Goal: Download file/media

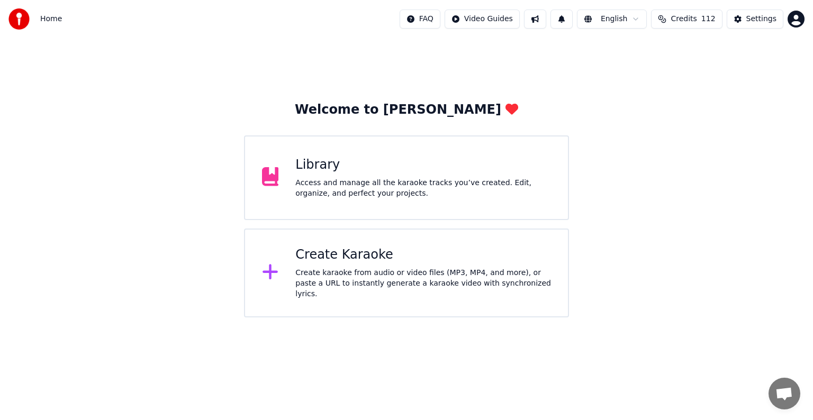
click at [490, 180] on div "Access and manage all the karaoke tracks you’ve created. Edit, organize, and pe…" at bounding box center [423, 188] width 256 height 21
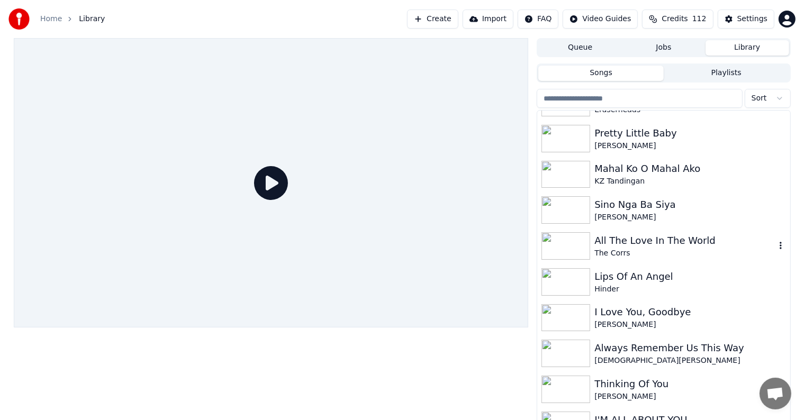
scroll to position [1005, 0]
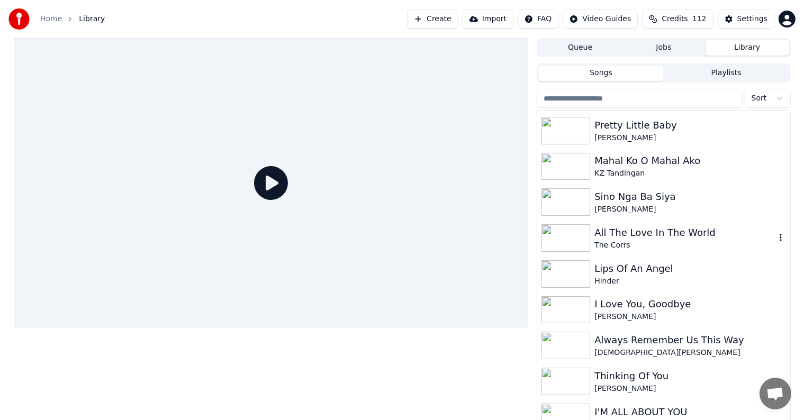
click at [722, 252] on div "All The Love In The World The Corrs" at bounding box center [663, 238] width 252 height 36
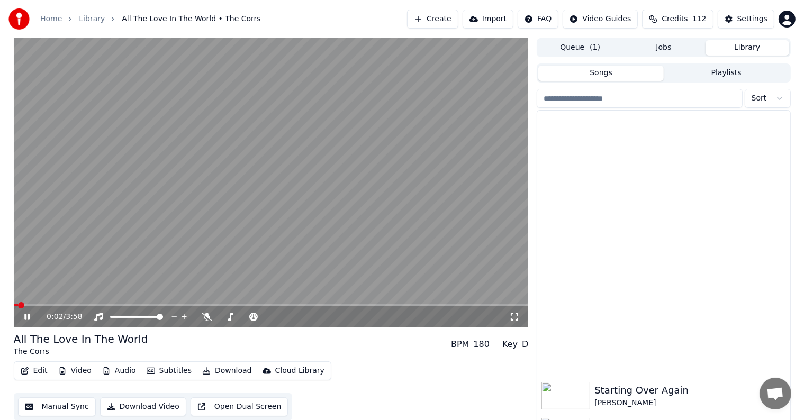
scroll to position [1554, 0]
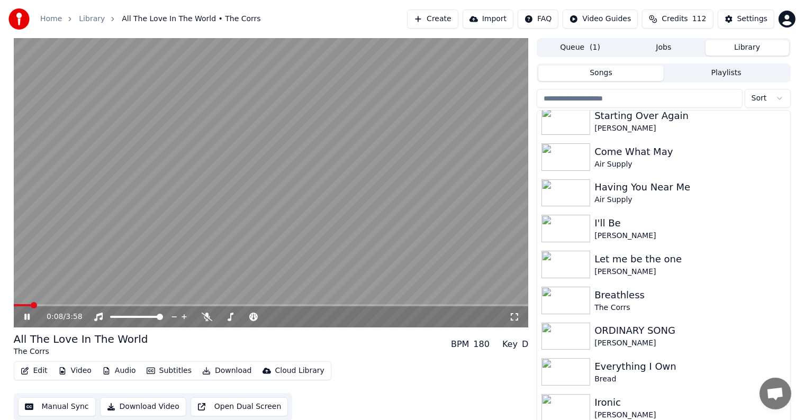
click at [31, 305] on span at bounding box center [271, 305] width 515 height 2
click at [28, 307] on div "0:09 / 3:58" at bounding box center [271, 316] width 515 height 21
click at [25, 305] on span at bounding box center [20, 305] width 13 height 2
click at [22, 305] on span at bounding box center [21, 305] width 15 height 2
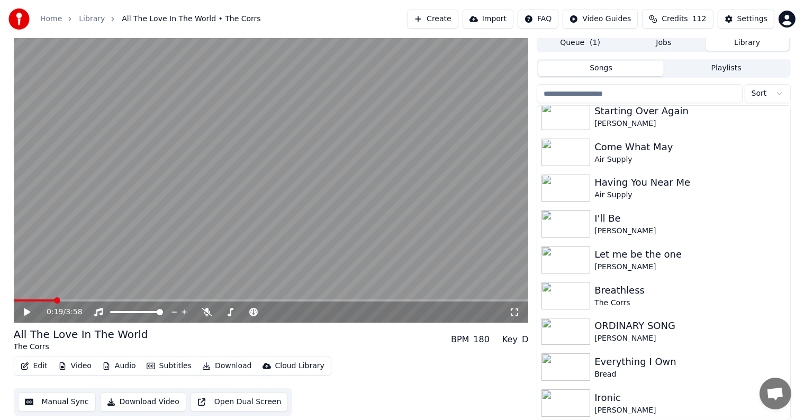
click at [53, 301] on span at bounding box center [271, 300] width 515 height 2
click at [62, 301] on span at bounding box center [271, 300] width 515 height 2
click at [72, 301] on span at bounding box center [271, 300] width 515 height 2
click at [87, 299] on div "0:27 / 3:58" at bounding box center [271, 177] width 515 height 289
click at [96, 300] on span at bounding box center [271, 300] width 515 height 2
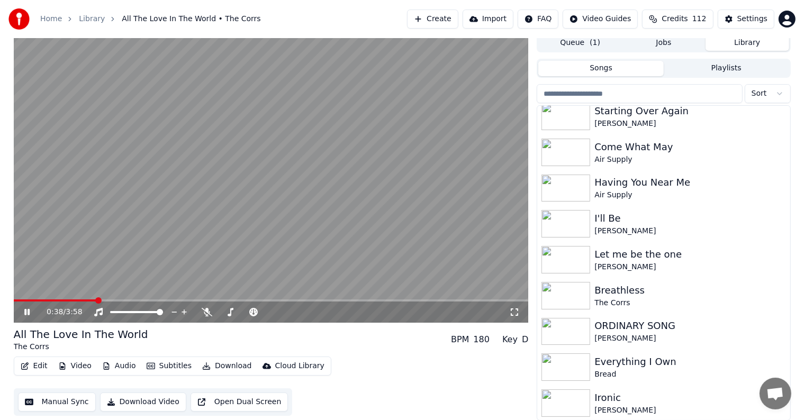
click at [102, 300] on span at bounding box center [271, 300] width 515 height 2
click at [116, 300] on span at bounding box center [271, 300] width 515 height 2
click at [130, 300] on span at bounding box center [271, 300] width 515 height 2
click at [140, 301] on span at bounding box center [271, 300] width 515 height 2
click at [153, 299] on span at bounding box center [271, 300] width 515 height 2
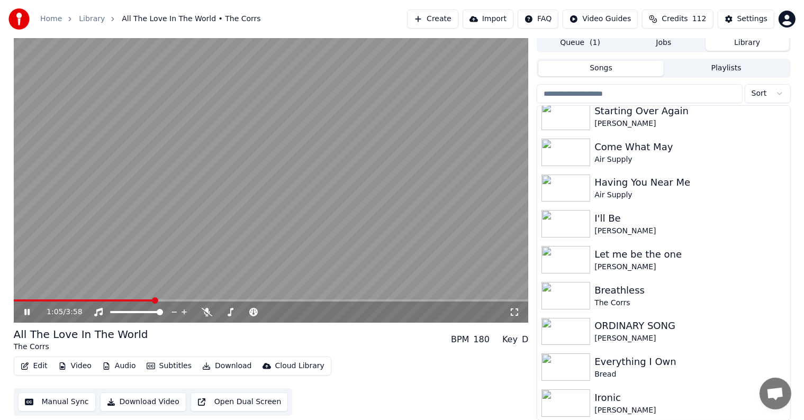
click at [163, 298] on video at bounding box center [271, 177] width 515 height 289
click at [176, 301] on span at bounding box center [271, 300] width 515 height 2
click at [185, 301] on span at bounding box center [271, 300] width 515 height 2
click at [198, 301] on span at bounding box center [271, 300] width 515 height 2
click at [217, 299] on span at bounding box center [271, 300] width 515 height 2
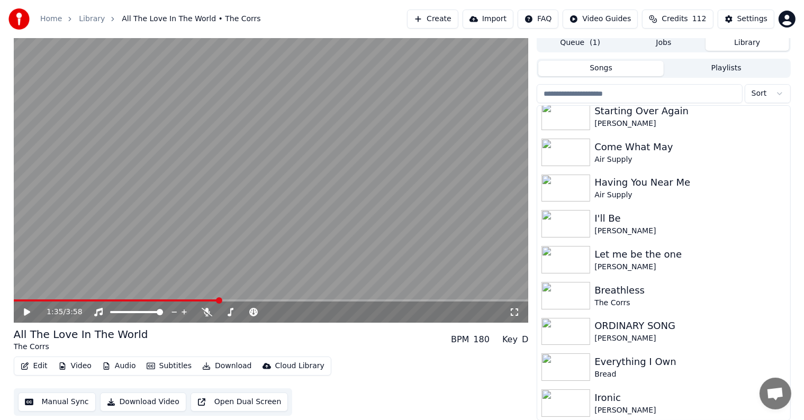
click at [231, 300] on span at bounding box center [271, 300] width 515 height 2
click at [239, 301] on span at bounding box center [271, 300] width 515 height 2
click at [254, 302] on div "1:44 / 3:58" at bounding box center [271, 312] width 515 height 21
click at [255, 299] on span at bounding box center [271, 300] width 515 height 2
click at [268, 299] on span at bounding box center [271, 300] width 515 height 2
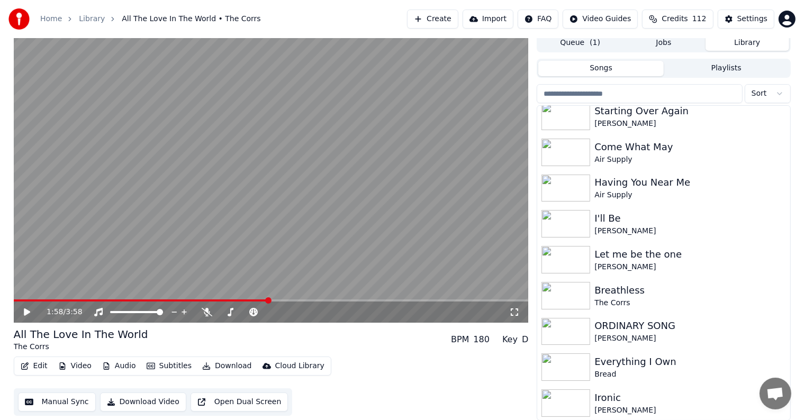
click at [284, 299] on span at bounding box center [271, 300] width 515 height 2
click at [301, 300] on span at bounding box center [271, 300] width 515 height 2
click at [314, 301] on span at bounding box center [271, 300] width 515 height 2
click at [332, 302] on div "2:20 / 3:58" at bounding box center [271, 312] width 515 height 21
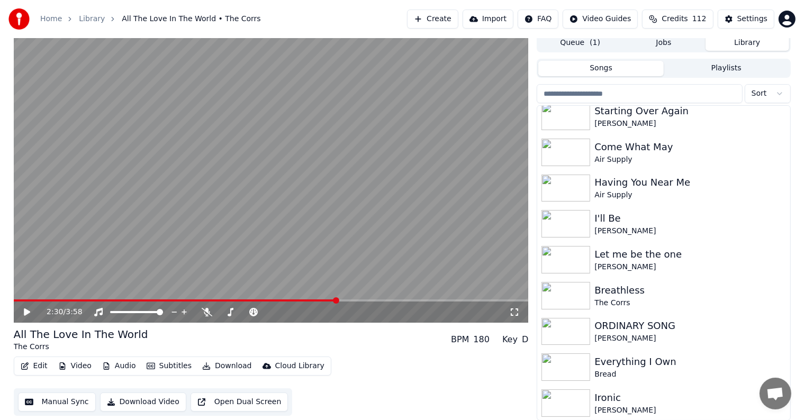
click at [338, 300] on span at bounding box center [271, 300] width 515 height 2
click at [356, 300] on span at bounding box center [271, 300] width 515 height 2
click at [366, 299] on span at bounding box center [271, 300] width 515 height 2
click at [377, 299] on span at bounding box center [271, 300] width 515 height 2
click at [392, 301] on span at bounding box center [271, 300] width 515 height 2
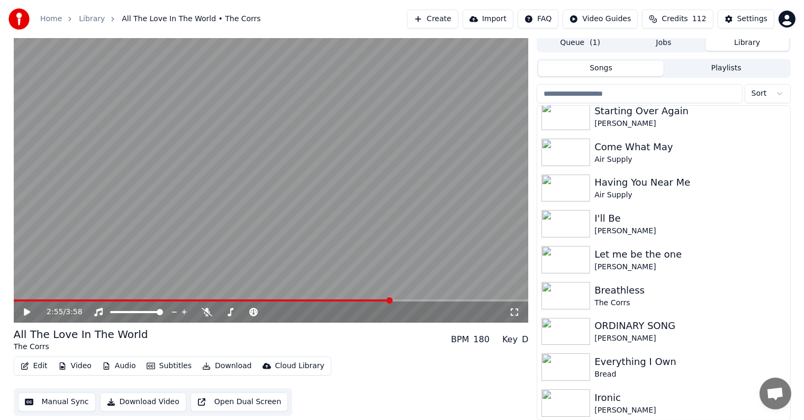
click at [402, 302] on div "2:55 / 3:58" at bounding box center [271, 312] width 515 height 21
click at [411, 301] on span at bounding box center [271, 300] width 515 height 2
click at [423, 301] on span at bounding box center [271, 300] width 515 height 2
click at [436, 299] on span at bounding box center [271, 300] width 515 height 2
click at [446, 299] on span at bounding box center [271, 300] width 515 height 2
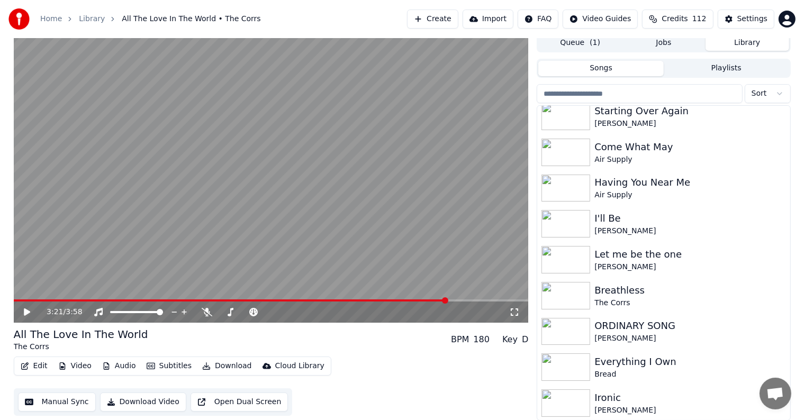
click at [458, 299] on span at bounding box center [271, 300] width 515 height 2
click at [472, 297] on video at bounding box center [271, 177] width 515 height 289
drag, startPoint x: 476, startPoint y: 298, endPoint x: 493, endPoint y: 301, distance: 17.1
click at [477, 298] on video at bounding box center [271, 177] width 515 height 289
click at [493, 301] on span at bounding box center [271, 300] width 515 height 2
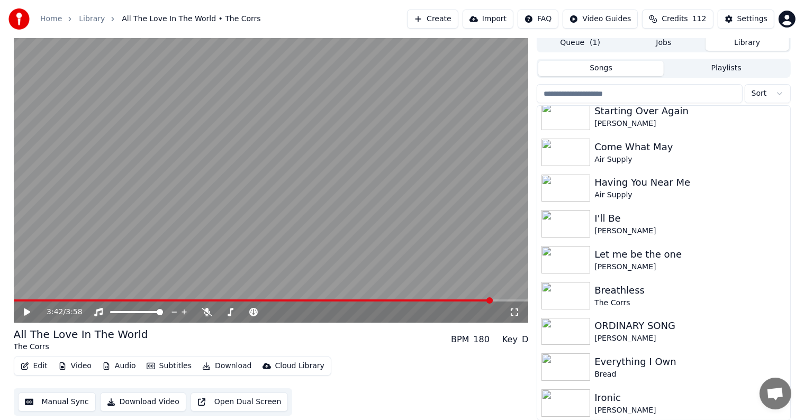
click at [504, 301] on span at bounding box center [271, 300] width 515 height 2
click at [515, 301] on span at bounding box center [271, 300] width 515 height 2
click at [218, 366] on button "Download" at bounding box center [227, 366] width 58 height 15
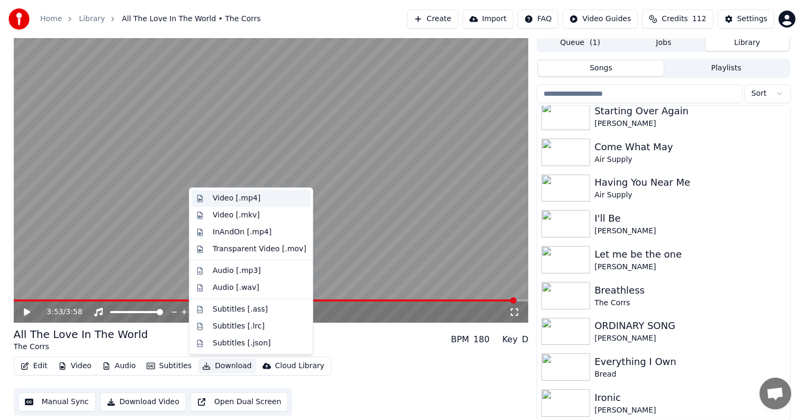
click at [219, 196] on div "Video [.mp4]" at bounding box center [237, 198] width 48 height 11
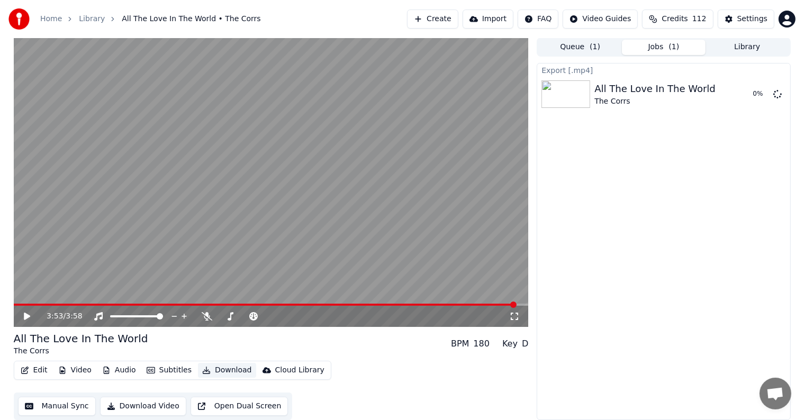
scroll to position [1, 0]
click at [751, 47] on button "Library" at bounding box center [747, 47] width 84 height 15
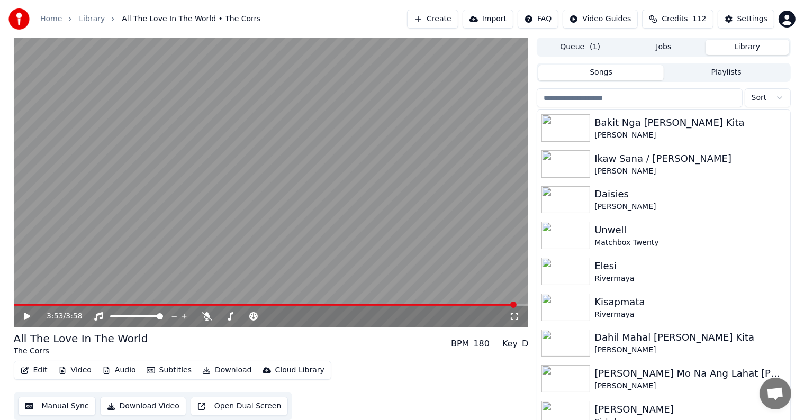
click at [633, 93] on input "search" at bounding box center [639, 97] width 205 height 19
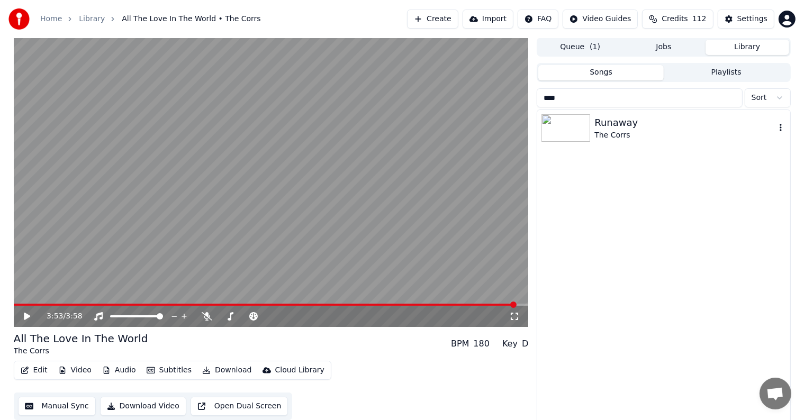
type input "****"
click at [637, 123] on div "Runaway" at bounding box center [684, 122] width 180 height 15
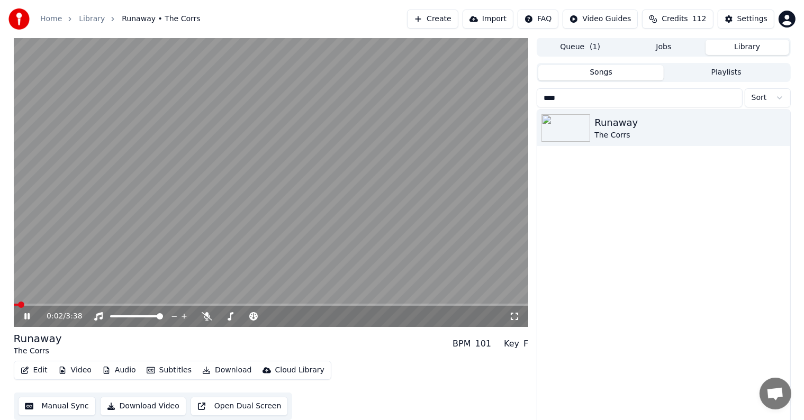
drag, startPoint x: 271, startPoint y: 184, endPoint x: 723, endPoint y: 12, distance: 483.0
click at [275, 183] on video at bounding box center [271, 182] width 515 height 289
click at [740, 19] on div "Settings" at bounding box center [752, 19] width 30 height 11
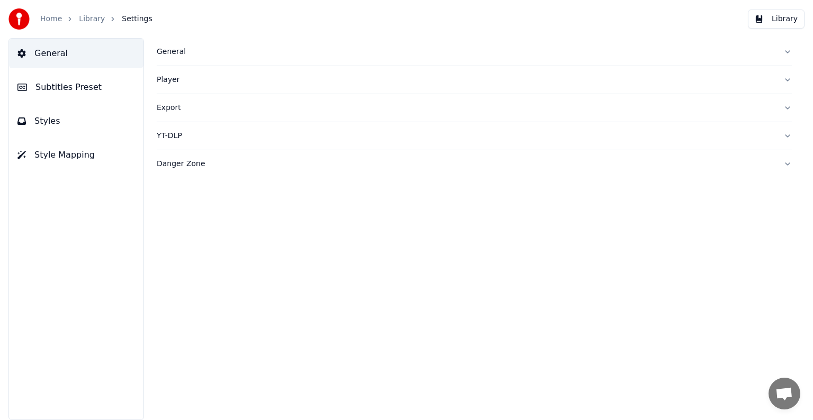
click at [61, 90] on span "Subtitles Preset" at bounding box center [68, 87] width 66 height 13
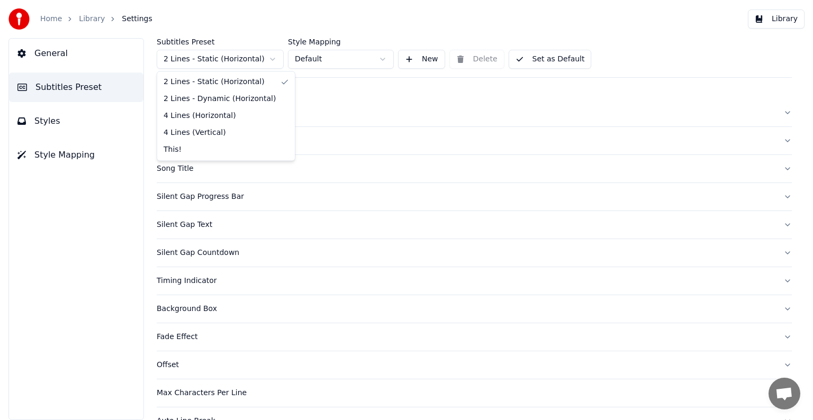
click at [195, 67] on html "Home Library Settings Library General Subtitles Preset Styles Style Mapping Sub…" at bounding box center [406, 210] width 813 height 420
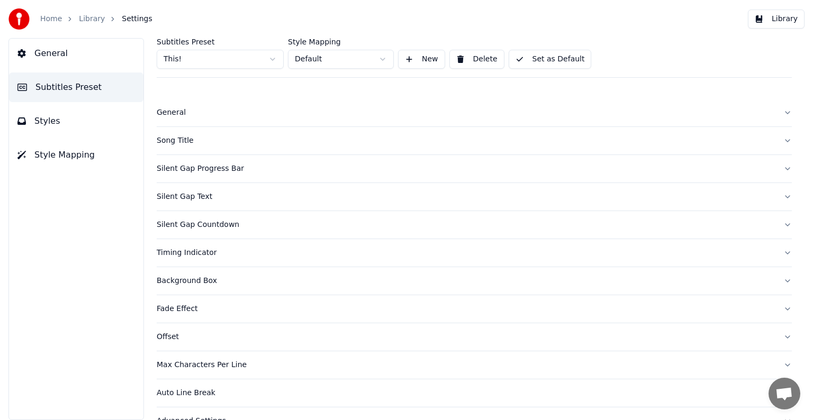
click at [167, 140] on div "Song Title" at bounding box center [466, 140] width 618 height 11
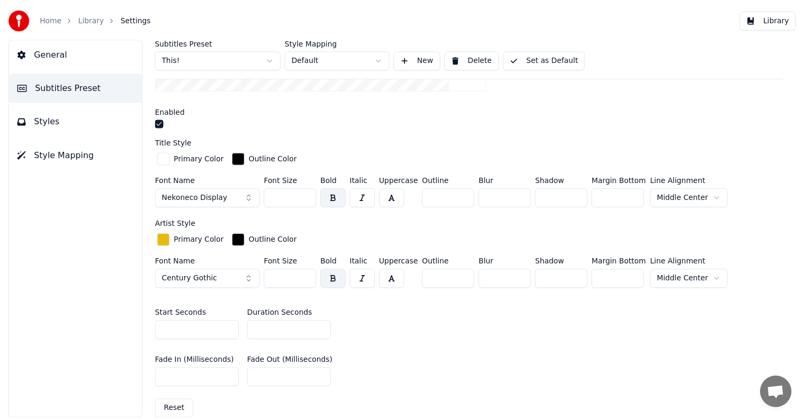
scroll to position [265, 0]
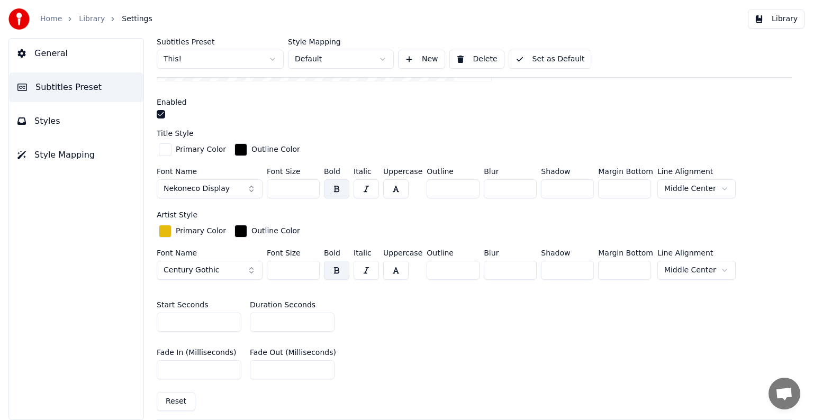
drag, startPoint x: 274, startPoint y: 188, endPoint x: 294, endPoint y: 186, distance: 20.2
click at [294, 186] on input "***" at bounding box center [293, 188] width 53 height 19
type input "***"
click at [541, 55] on button "Set as Default" at bounding box center [549, 59] width 83 height 19
click at [84, 17] on link "Library" at bounding box center [92, 19] width 26 height 11
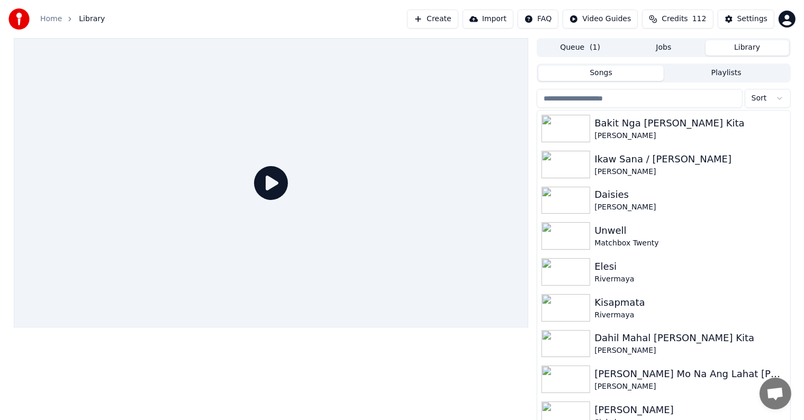
click at [615, 95] on input "search" at bounding box center [639, 98] width 205 height 19
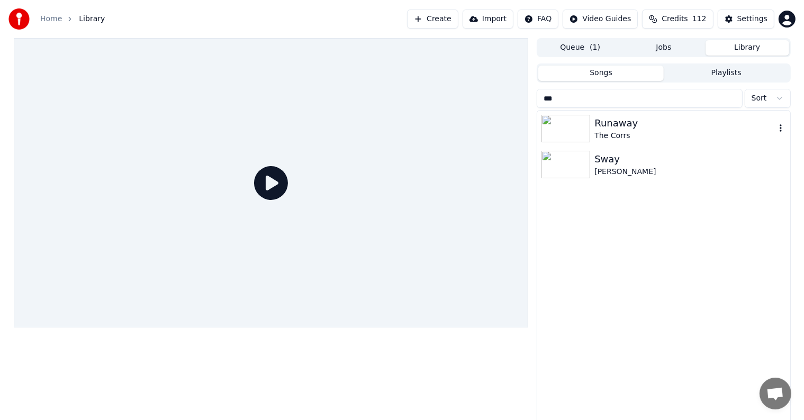
type input "***"
click at [646, 124] on div "Runaway" at bounding box center [684, 123] width 180 height 15
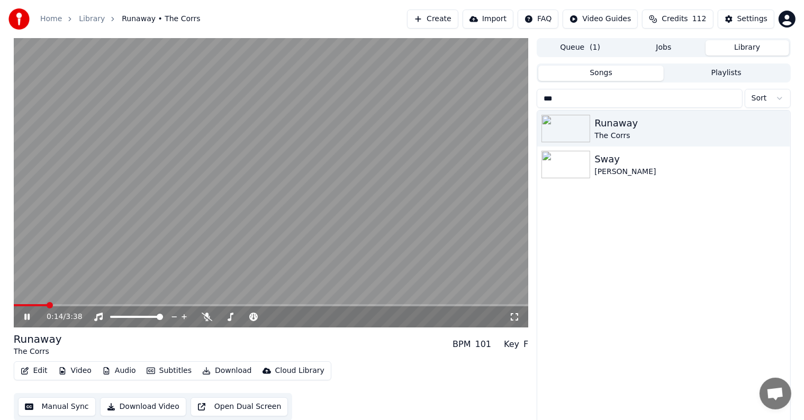
click at [67, 305] on span at bounding box center [271, 305] width 515 height 2
click at [80, 303] on video at bounding box center [271, 182] width 515 height 289
click at [85, 305] on span at bounding box center [271, 305] width 515 height 2
click at [102, 306] on span at bounding box center [271, 305] width 515 height 2
click at [119, 306] on span at bounding box center [271, 305] width 515 height 2
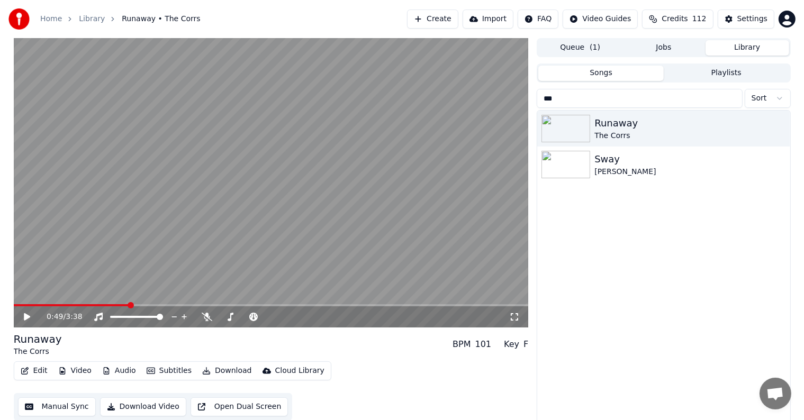
click at [128, 306] on span at bounding box center [271, 305] width 515 height 2
click at [141, 306] on span at bounding box center [271, 305] width 515 height 2
click at [155, 307] on div "0:54 / 3:38" at bounding box center [271, 316] width 515 height 21
click at [168, 304] on span at bounding box center [271, 305] width 515 height 2
click at [177, 304] on span at bounding box center [271, 305] width 515 height 2
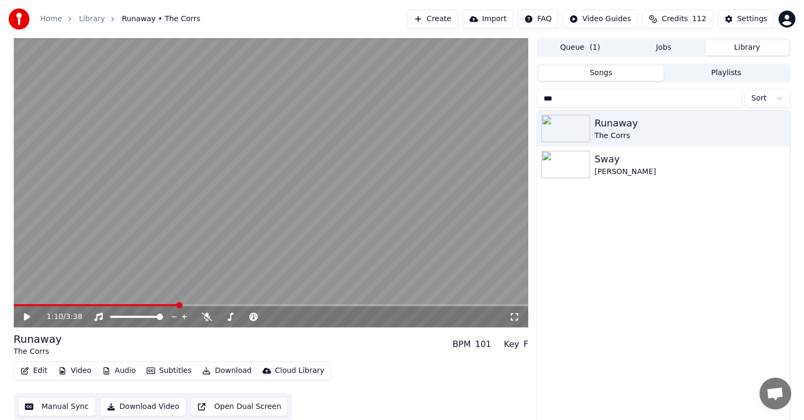
click at [188, 305] on span at bounding box center [271, 305] width 515 height 2
click at [199, 305] on span at bounding box center [271, 305] width 515 height 2
click at [210, 305] on span at bounding box center [271, 305] width 515 height 2
click at [225, 305] on span at bounding box center [271, 305] width 515 height 2
click at [237, 305] on span at bounding box center [271, 305] width 515 height 2
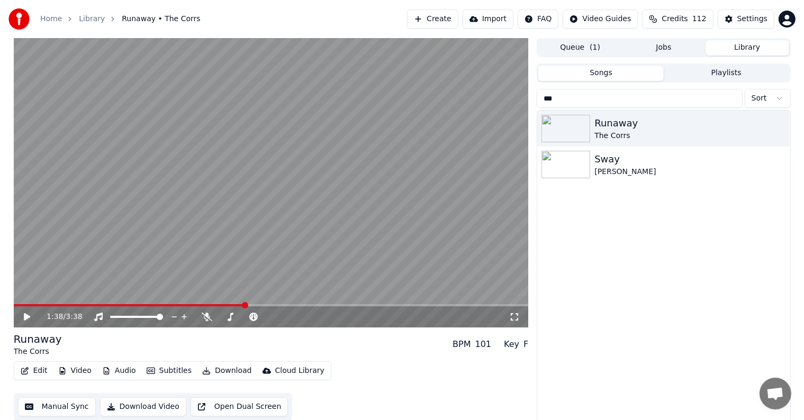
click at [256, 306] on span at bounding box center [271, 305] width 515 height 2
click at [272, 308] on div "1:43 / 3:38" at bounding box center [271, 316] width 515 height 21
click at [273, 304] on span at bounding box center [271, 305] width 515 height 2
click at [279, 304] on span at bounding box center [271, 305] width 515 height 2
click at [286, 304] on span at bounding box center [271, 305] width 515 height 2
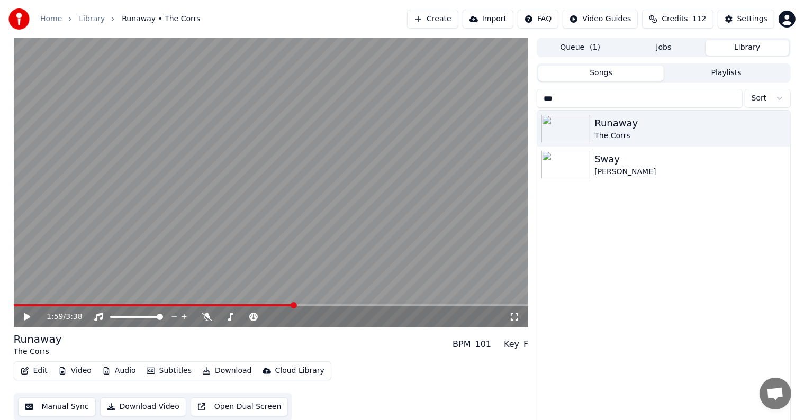
click at [293, 304] on span at bounding box center [271, 305] width 515 height 2
click at [307, 303] on video at bounding box center [271, 182] width 515 height 289
click at [320, 304] on video at bounding box center [271, 182] width 515 height 289
click at [330, 304] on video at bounding box center [271, 182] width 515 height 289
click at [322, 305] on span at bounding box center [271, 305] width 515 height 2
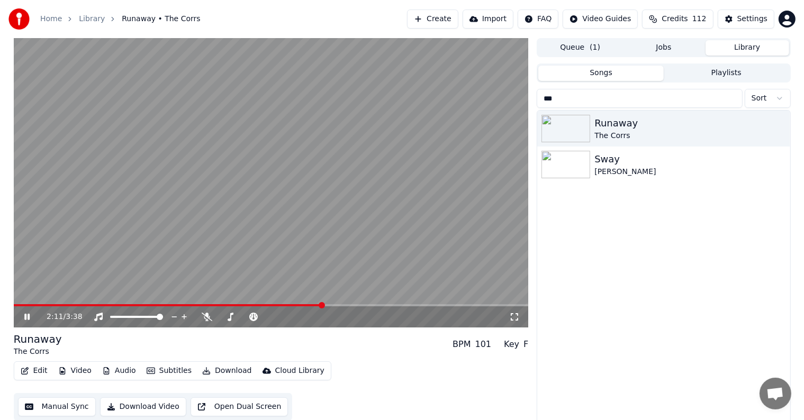
click at [329, 305] on span at bounding box center [271, 305] width 515 height 2
click at [341, 306] on span at bounding box center [271, 305] width 515 height 2
click at [353, 306] on span at bounding box center [271, 305] width 515 height 2
click at [367, 306] on span at bounding box center [271, 305] width 515 height 2
click at [391, 306] on span at bounding box center [271, 305] width 515 height 2
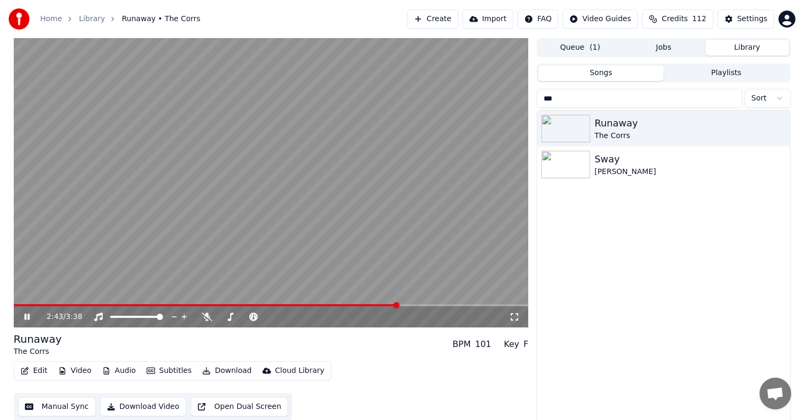
click at [398, 305] on span at bounding box center [271, 305] width 515 height 2
click at [408, 305] on span at bounding box center [271, 305] width 515 height 2
click at [426, 306] on span at bounding box center [271, 305] width 515 height 2
click at [442, 305] on span at bounding box center [271, 305] width 515 height 2
click at [460, 305] on span at bounding box center [271, 305] width 515 height 2
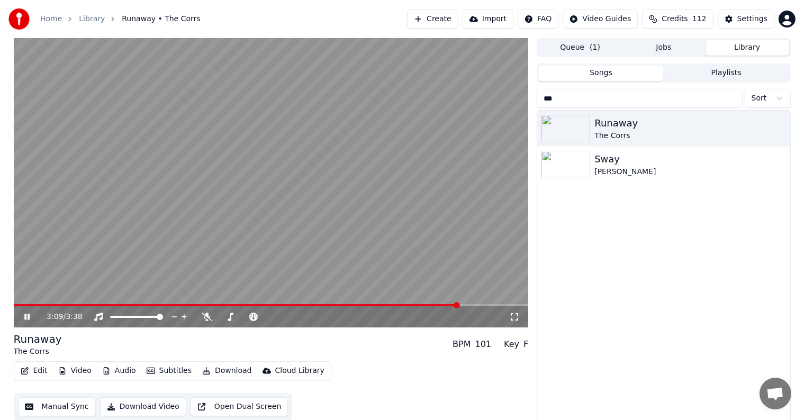
click at [472, 305] on span at bounding box center [271, 305] width 515 height 2
click at [480, 305] on span at bounding box center [271, 305] width 515 height 2
click at [492, 305] on span at bounding box center [271, 305] width 515 height 2
click at [363, 304] on video at bounding box center [271, 182] width 515 height 289
click at [363, 304] on span at bounding box center [263, 305] width 499 height 2
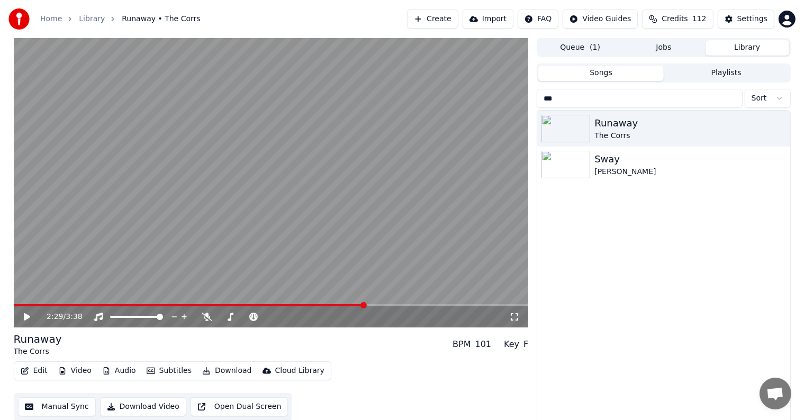
click at [25, 315] on icon at bounding box center [27, 316] width 6 height 7
click at [413, 305] on span at bounding box center [271, 305] width 515 height 2
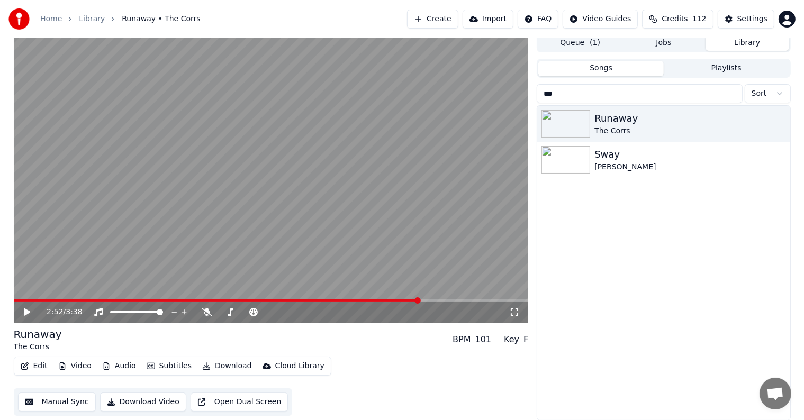
click at [225, 367] on button "Download" at bounding box center [227, 366] width 58 height 15
click at [171, 268] on video at bounding box center [271, 177] width 515 height 289
click at [25, 313] on icon at bounding box center [26, 312] width 5 height 6
click at [38, 300] on span at bounding box center [218, 300] width 408 height 2
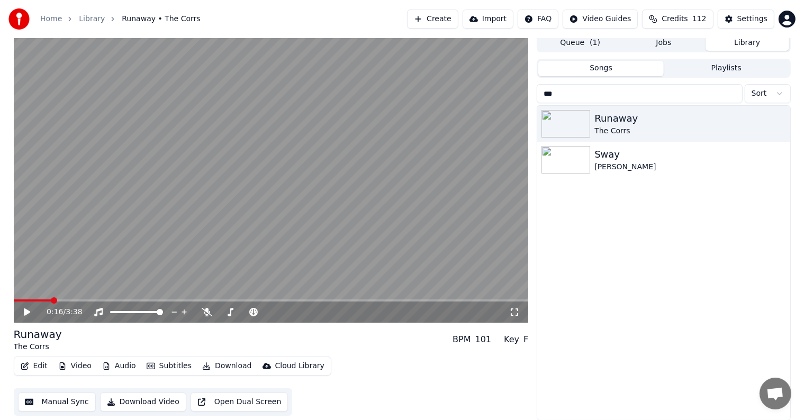
click at [52, 300] on span at bounding box center [271, 300] width 515 height 2
click at [63, 300] on span at bounding box center [271, 300] width 515 height 2
click at [76, 300] on span at bounding box center [271, 300] width 515 height 2
click at [88, 301] on span at bounding box center [271, 300] width 515 height 2
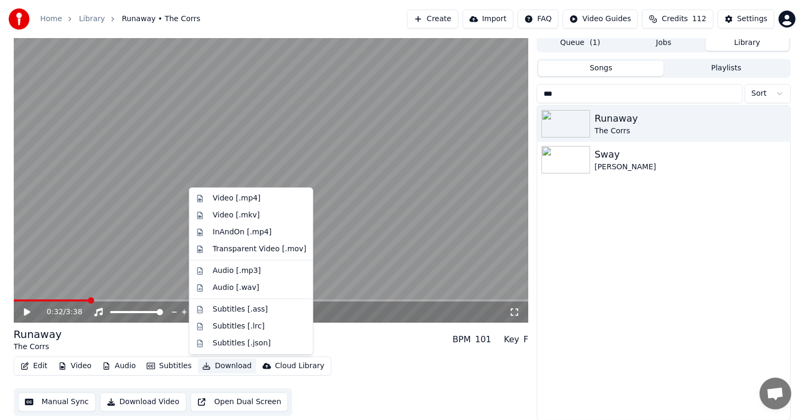
click at [228, 367] on button "Download" at bounding box center [227, 366] width 58 height 15
click at [243, 201] on div "Video [.mp4]" at bounding box center [237, 198] width 48 height 11
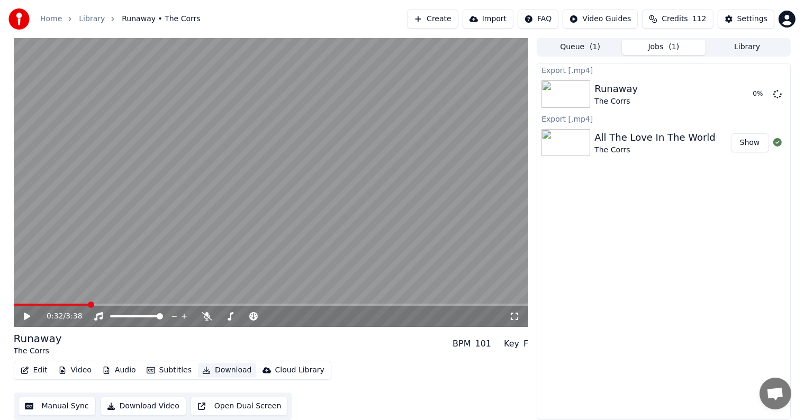
scroll to position [1, 0]
click at [285, 183] on video at bounding box center [271, 182] width 515 height 289
